Goal: Communication & Community: Connect with others

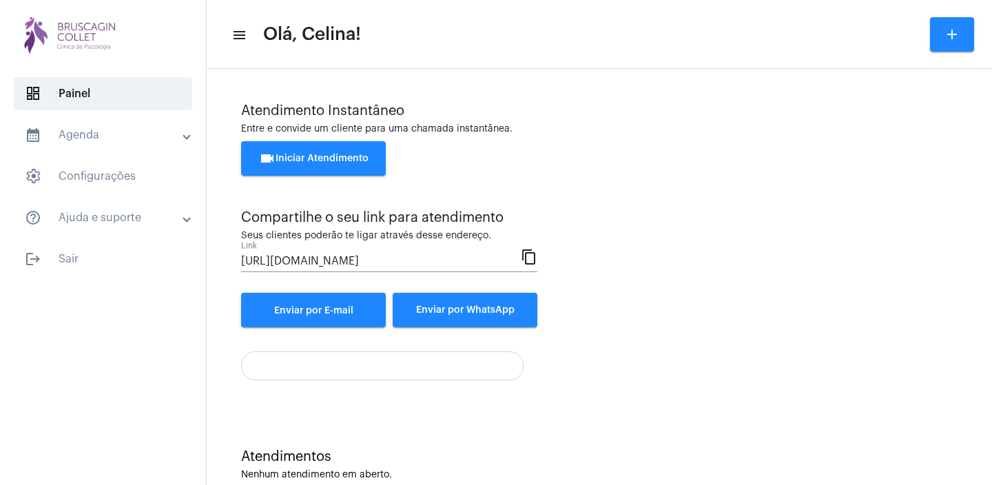
scroll to position [31, 0]
click at [670, 130] on div "Entre e convide um cliente para uma chamada instantânea." at bounding box center [599, 129] width 716 height 10
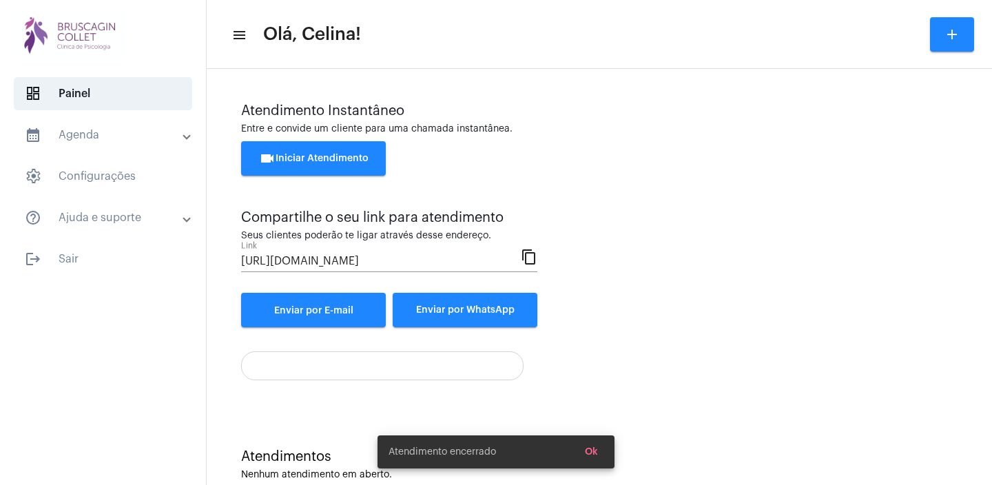
click at [329, 156] on span "videocam Iniciar Atendimento" at bounding box center [314, 159] width 110 height 10
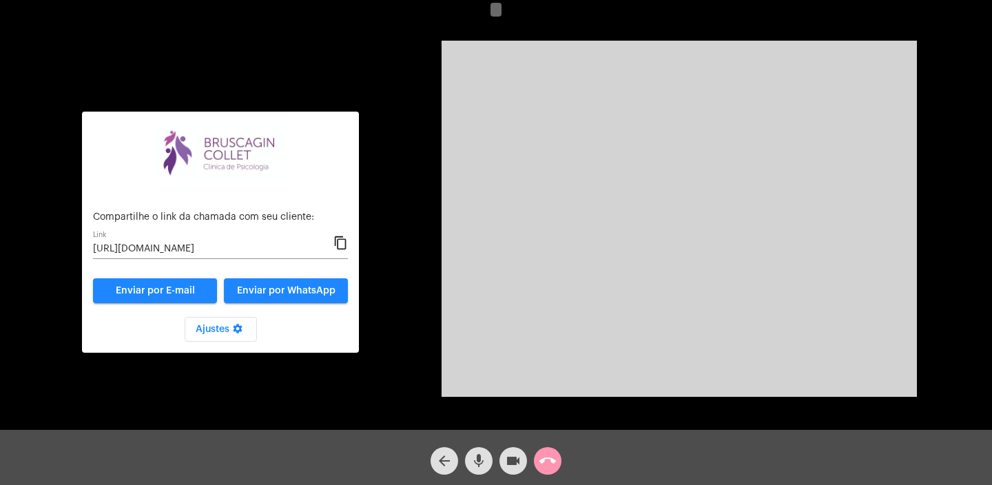
click at [340, 246] on mat-icon "content_copy" at bounding box center [340, 243] width 14 height 17
